Goal: Transaction & Acquisition: Purchase product/service

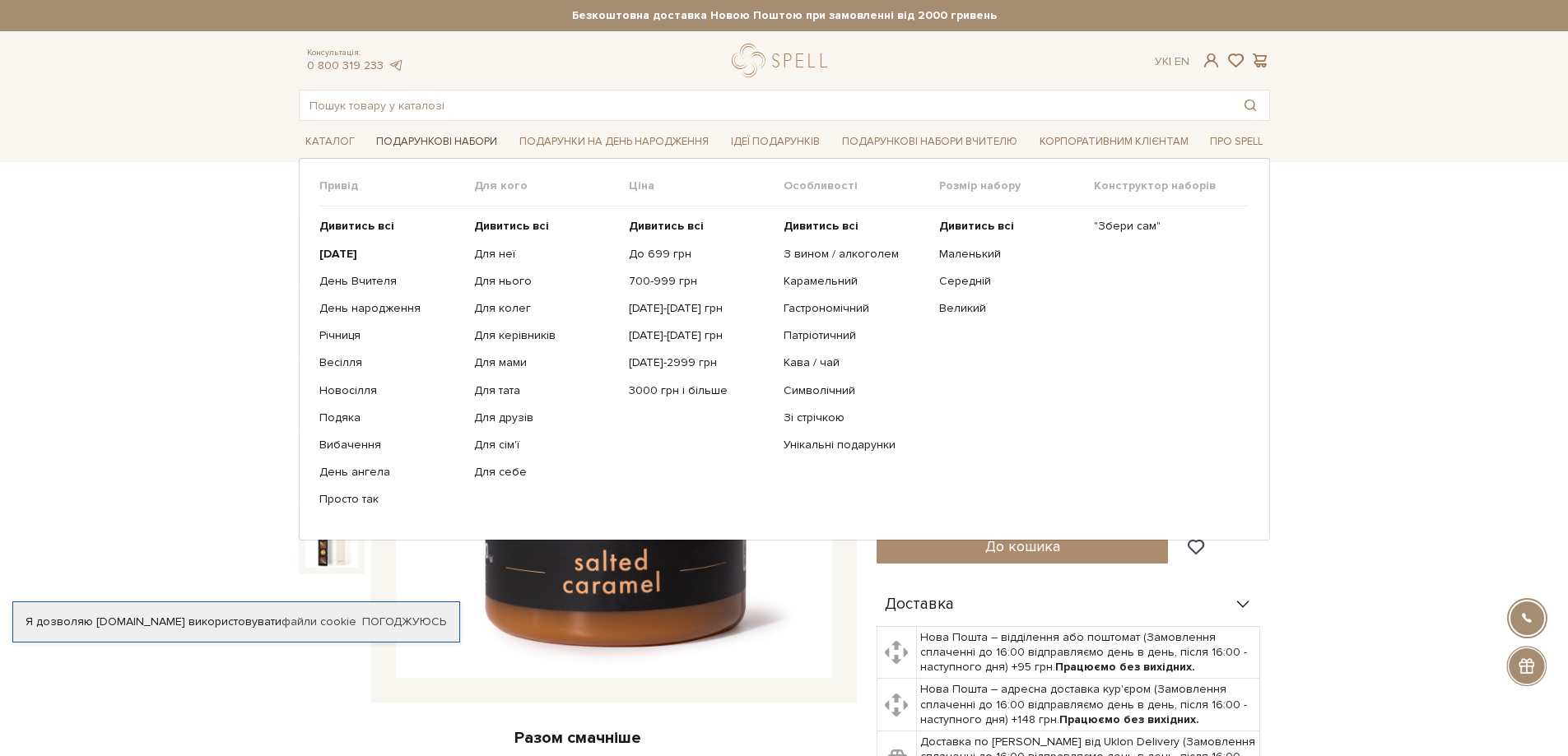
click at [453, 138] on link "Подарункові набори" at bounding box center [436, 142] width 134 height 26
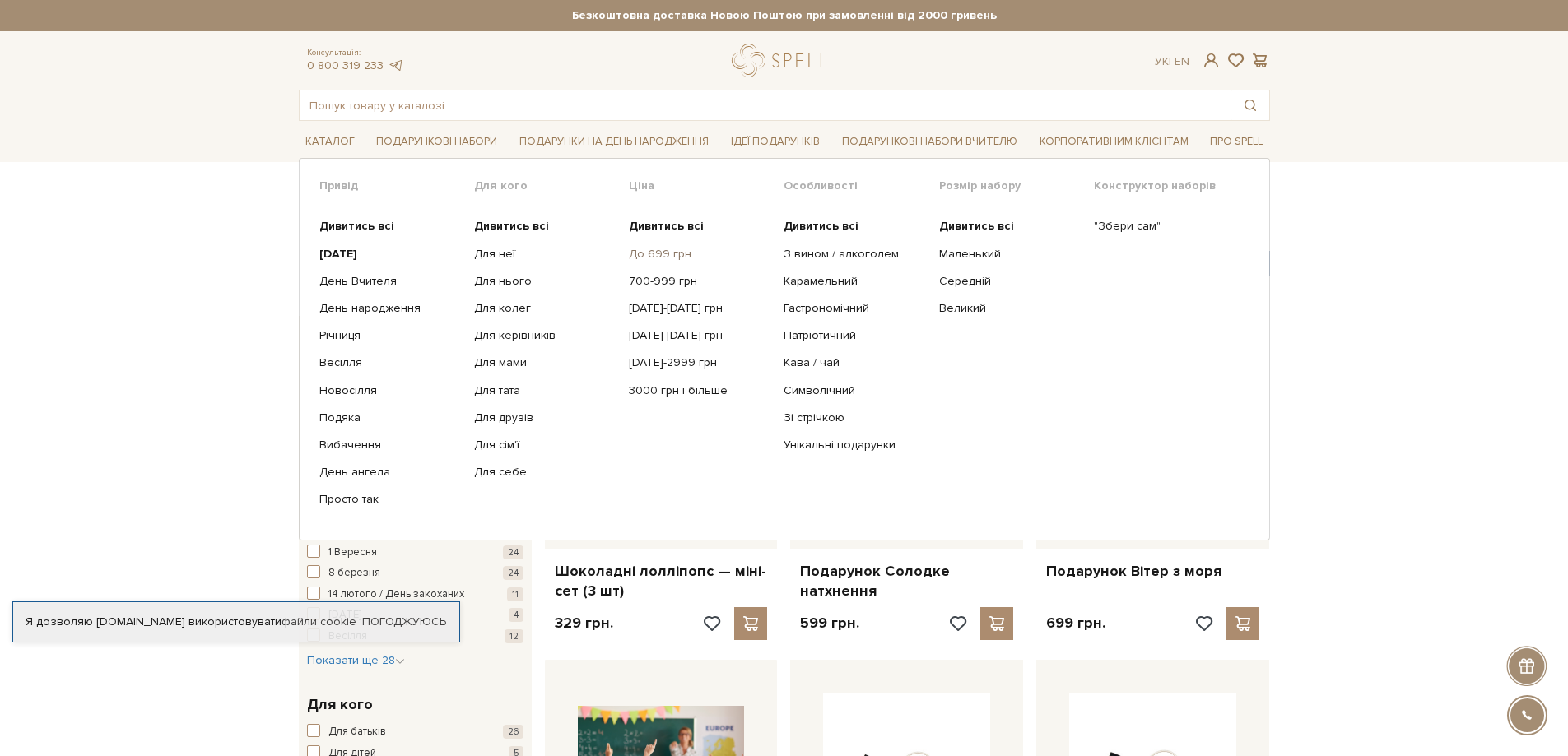
click at [663, 256] on link "До 699 грн" at bounding box center [700, 254] width 143 height 15
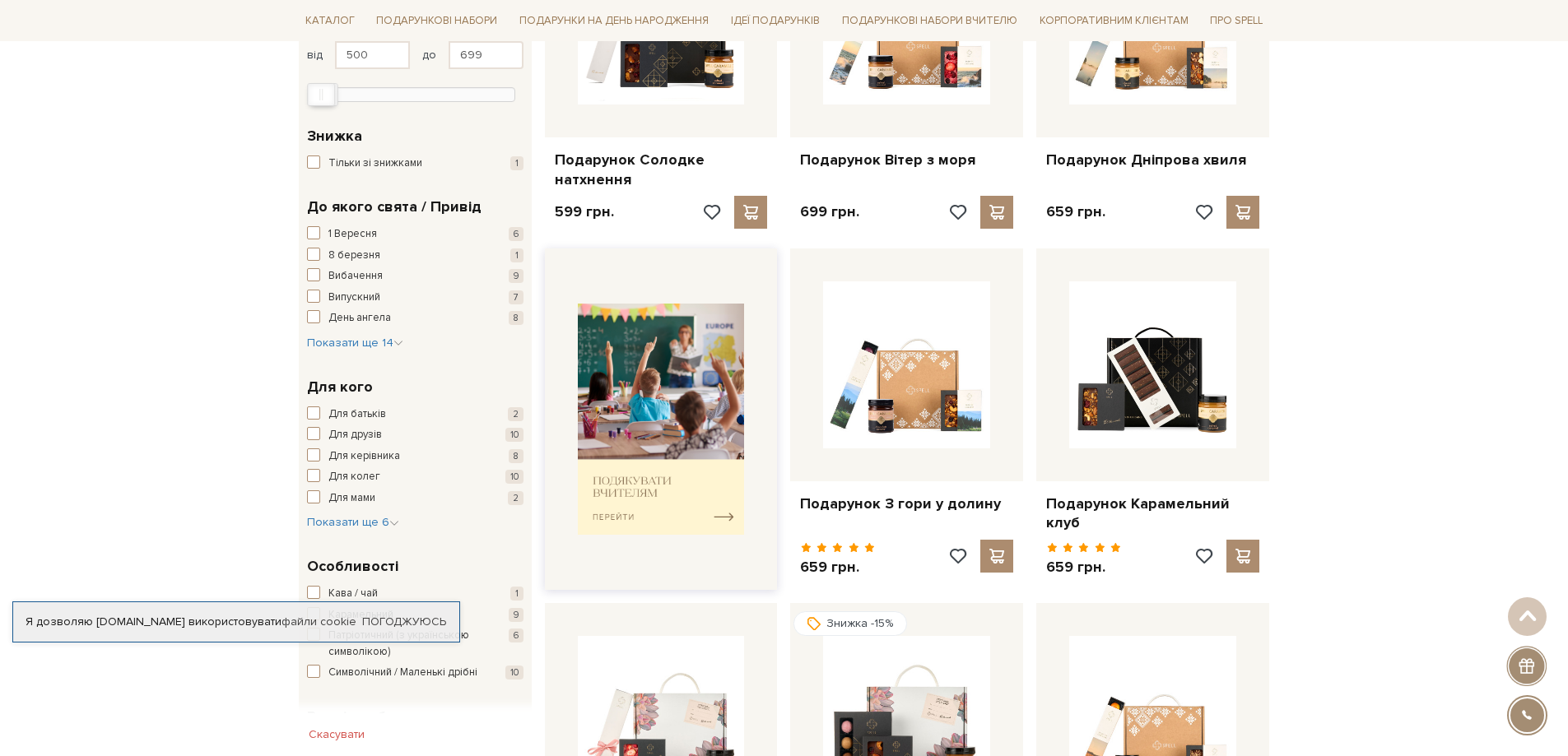
scroll to position [494, 0]
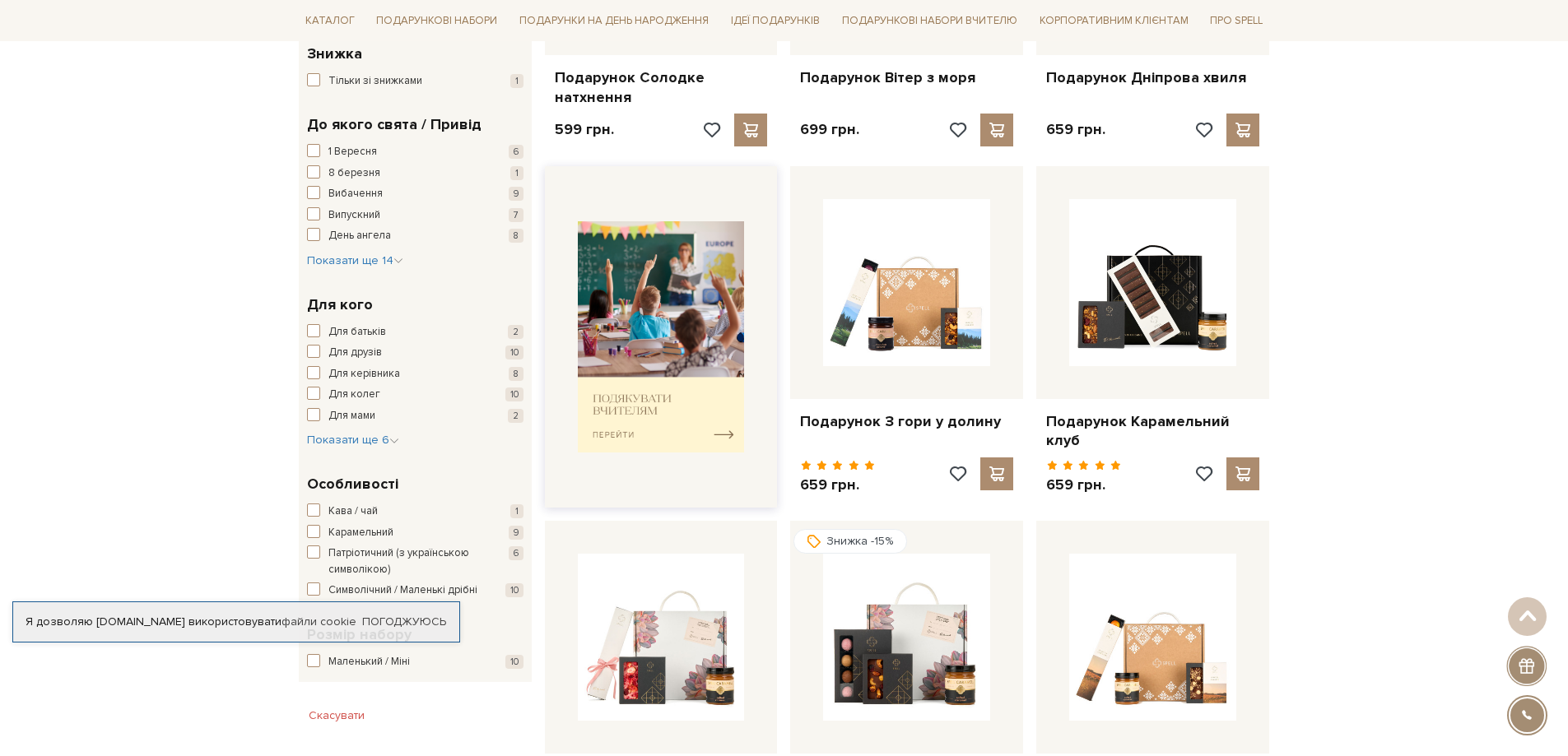
click at [628, 360] on img at bounding box center [660, 336] width 167 height 231
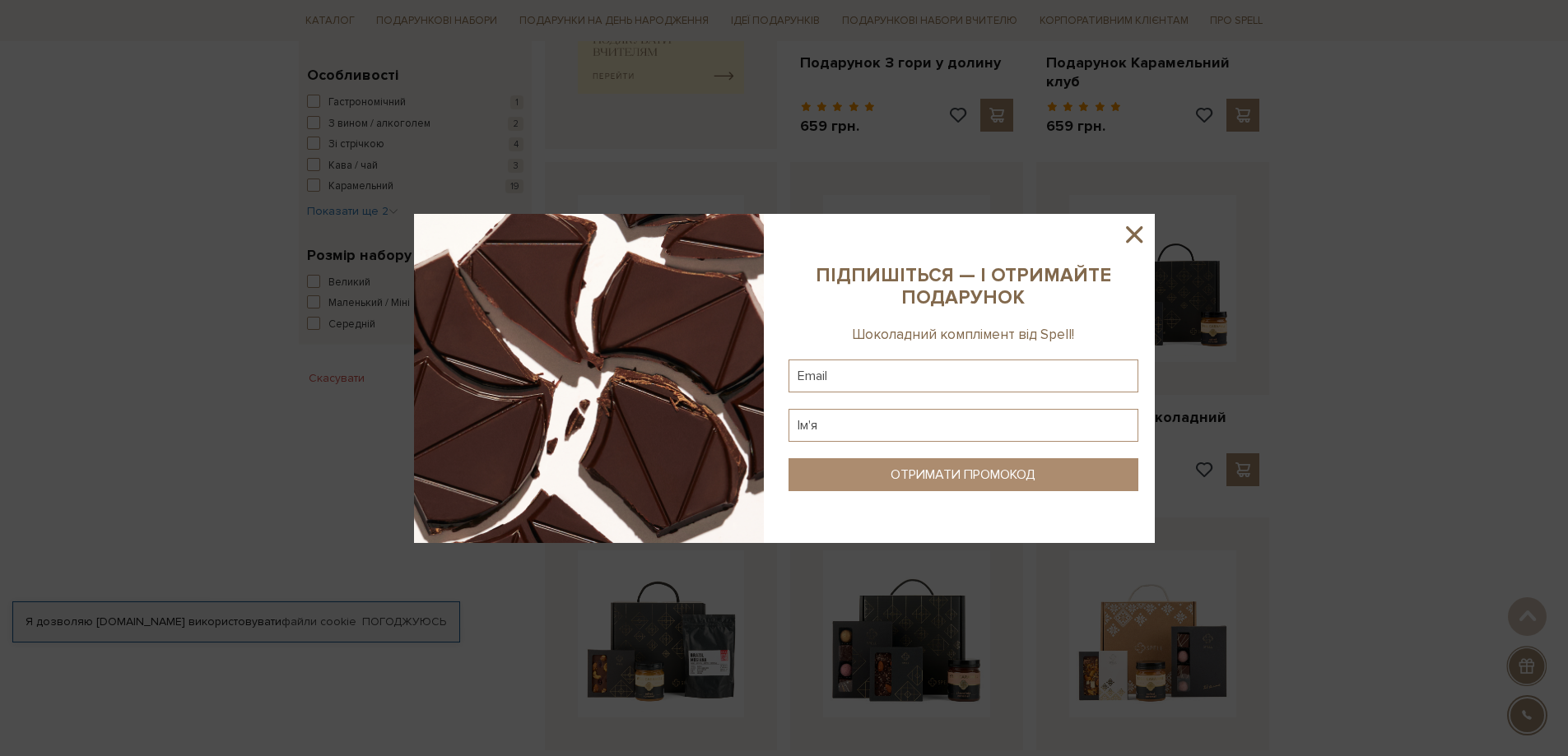
scroll to position [905, 0]
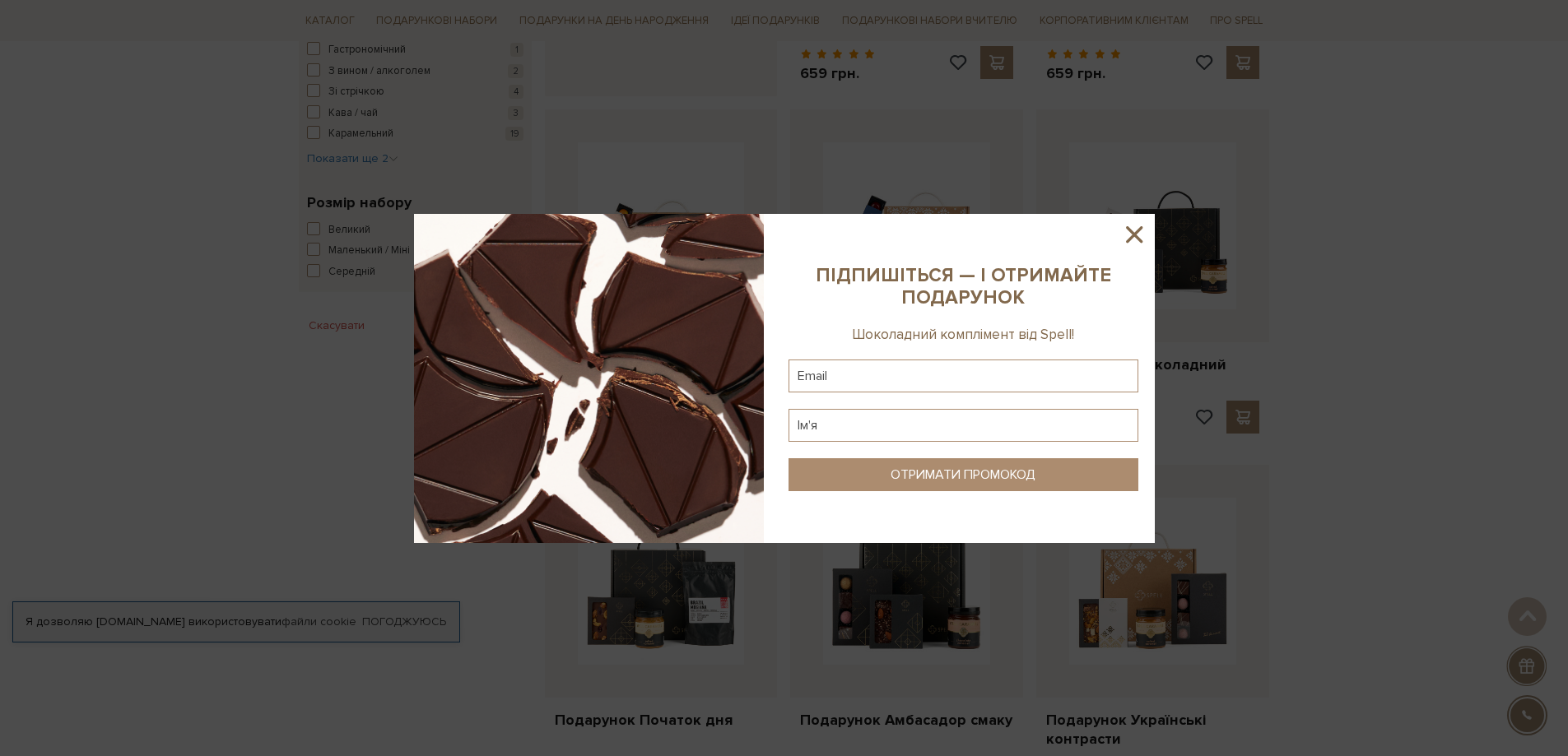
click at [1137, 221] on icon at bounding box center [1133, 234] width 28 height 28
